Goal: Complete application form

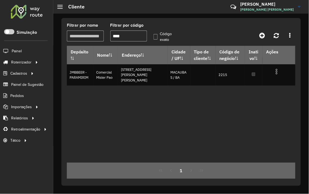
click at [126, 35] on input "****" at bounding box center [128, 35] width 37 height 11
